Goal: Find specific page/section: Find specific page/section

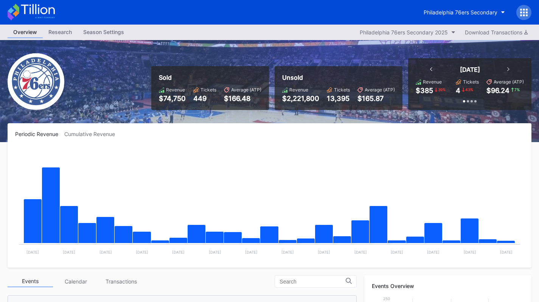
click at [444, 17] on button "Philadelphia 76ers Secondary" at bounding box center [464, 12] width 93 height 14
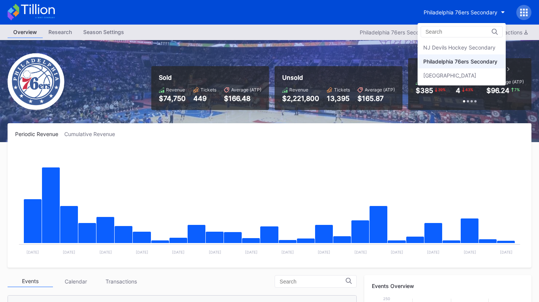
click at [435, 71] on div "[GEOGRAPHIC_DATA]" at bounding box center [461, 75] width 88 height 14
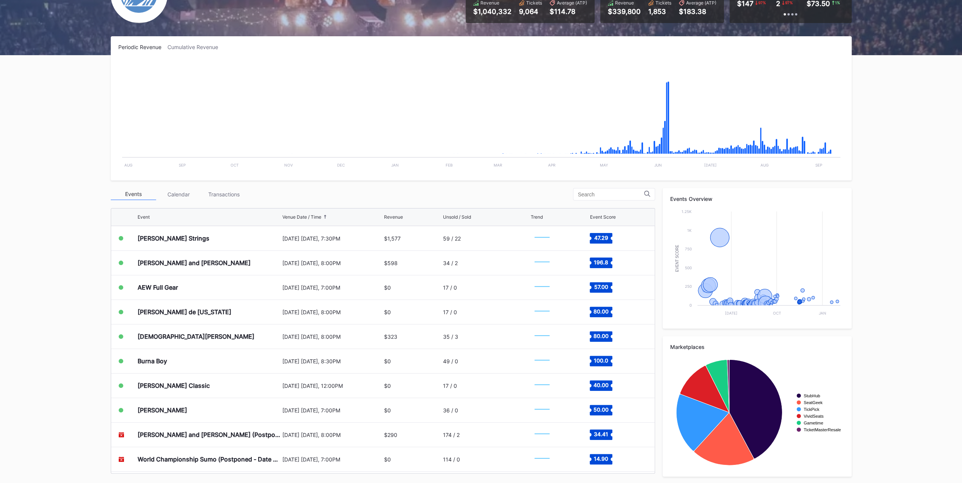
scroll to position [1302, 0]
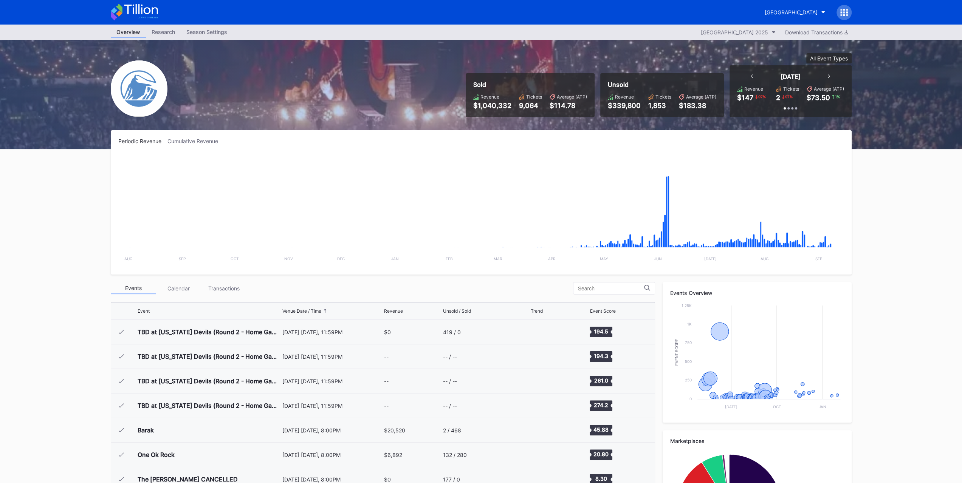
scroll to position [983, 0]
